Goal: Find specific page/section: Find specific page/section

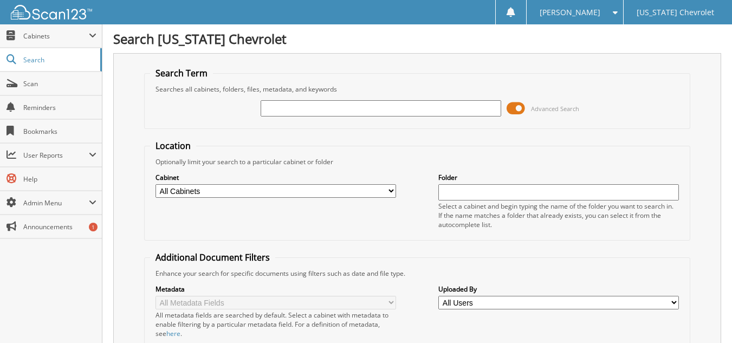
click at [279, 110] on input "text" at bounding box center [381, 108] width 240 height 16
type input "173442"
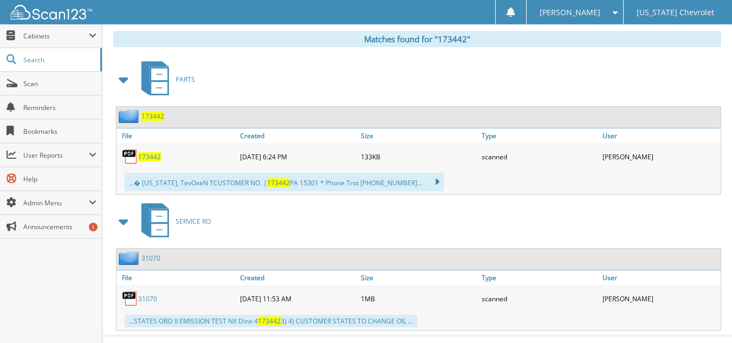
scroll to position [483, 0]
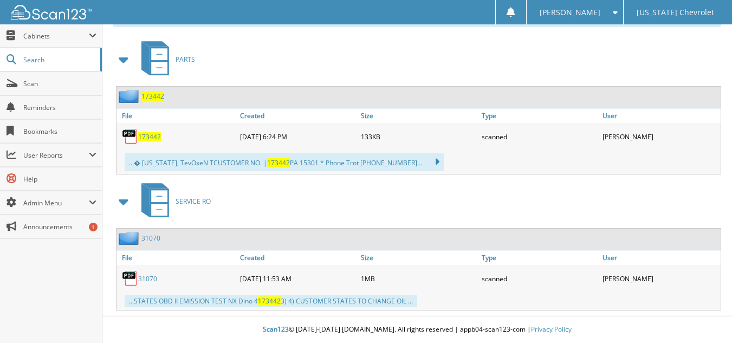
click at [152, 136] on span "173442" at bounding box center [149, 136] width 23 height 9
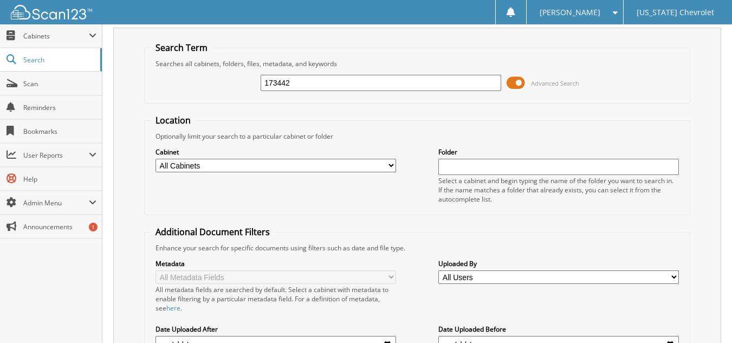
scroll to position [0, 0]
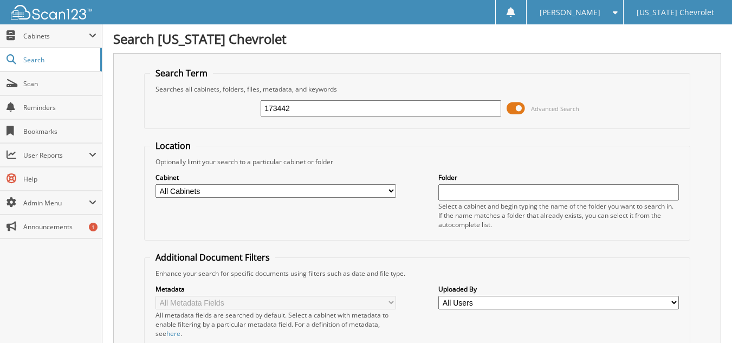
click at [320, 111] on input "173442" at bounding box center [381, 108] width 240 height 16
type input "173457"
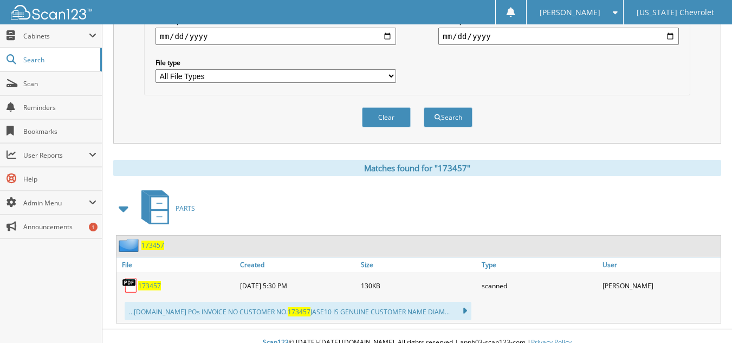
scroll to position [347, 0]
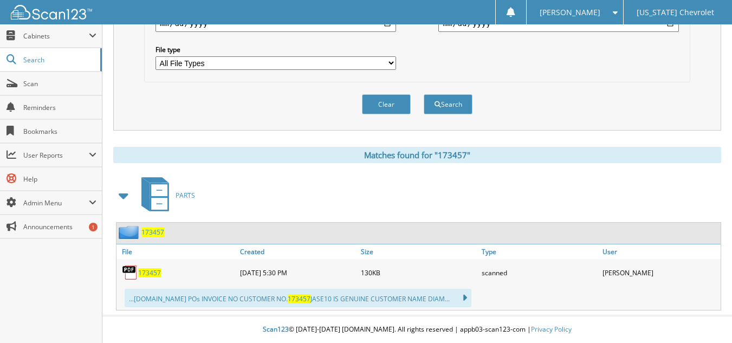
click at [151, 271] on span "173457" at bounding box center [149, 272] width 23 height 9
